Goal: Find specific page/section: Find specific page/section

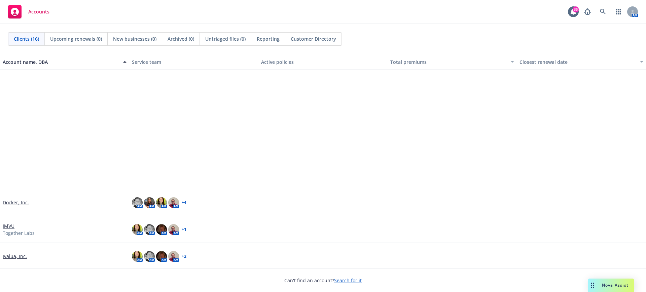
scroll to position [210, 0]
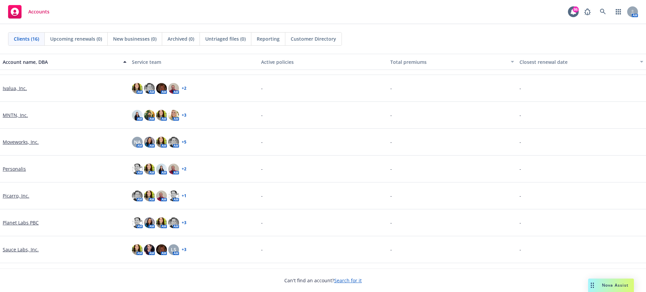
click at [15, 195] on link "Picarro, Inc." at bounding box center [16, 195] width 27 height 7
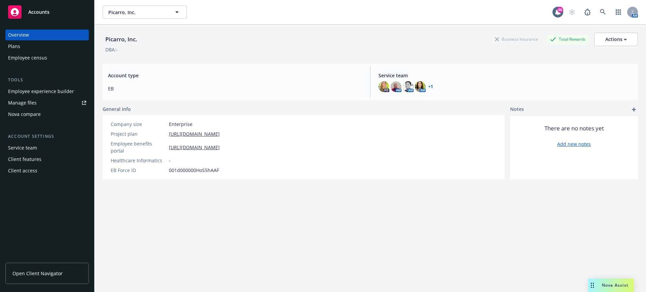
click at [45, 91] on div "Employee experience builder" at bounding box center [41, 91] width 66 height 11
click at [178, 13] on icon "button" at bounding box center [177, 12] width 8 height 8
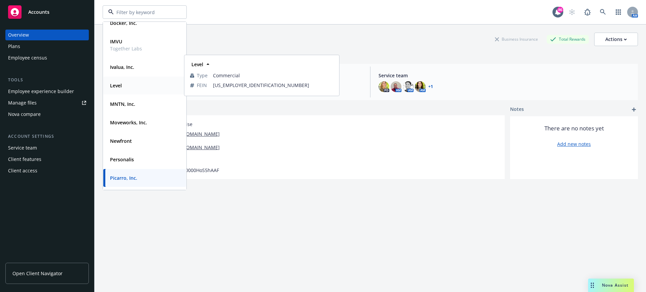
scroll to position [168, 0]
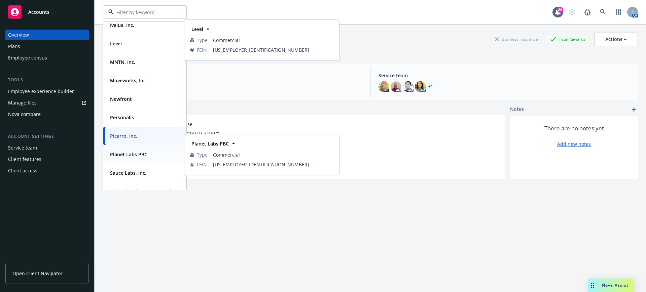
click at [132, 155] on strong "Planet Labs PBC" at bounding box center [128, 154] width 37 height 6
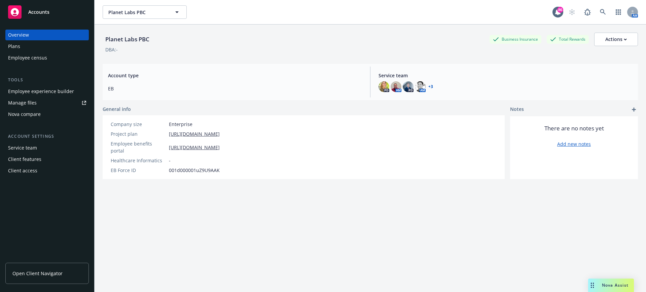
click at [60, 91] on div "Employee experience builder" at bounding box center [41, 91] width 66 height 11
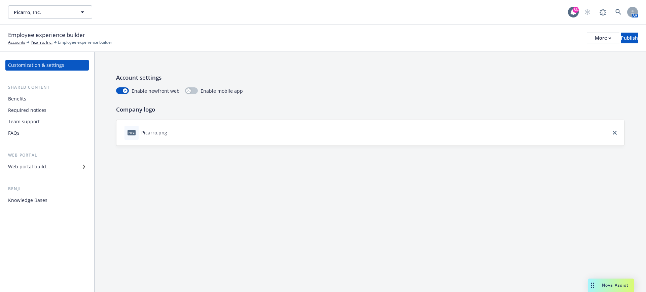
click at [43, 168] on div "Web portal builder" at bounding box center [29, 166] width 42 height 11
click at [39, 169] on div "Web portal builder" at bounding box center [29, 166] width 42 height 11
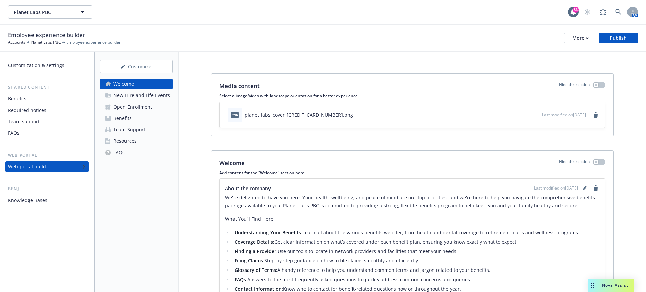
click at [137, 108] on div "Open Enrollment" at bounding box center [132, 107] width 39 height 11
